Goal: Task Accomplishment & Management: Use online tool/utility

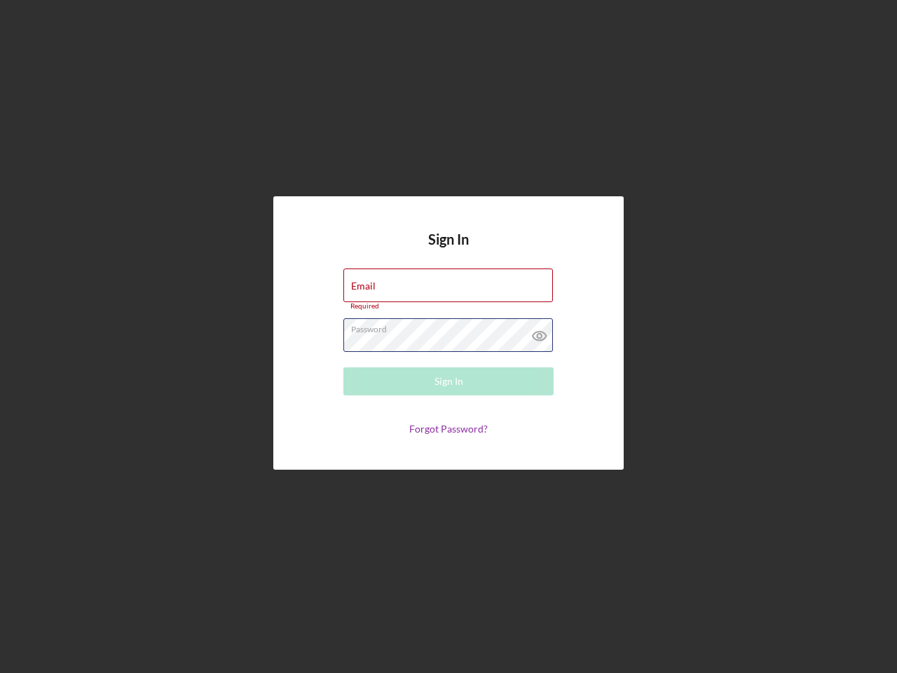
click at [448, 336] on div "Password Required" at bounding box center [448, 335] width 210 height 35
click at [539, 332] on icon at bounding box center [539, 335] width 35 height 35
